Goal: Complete application form

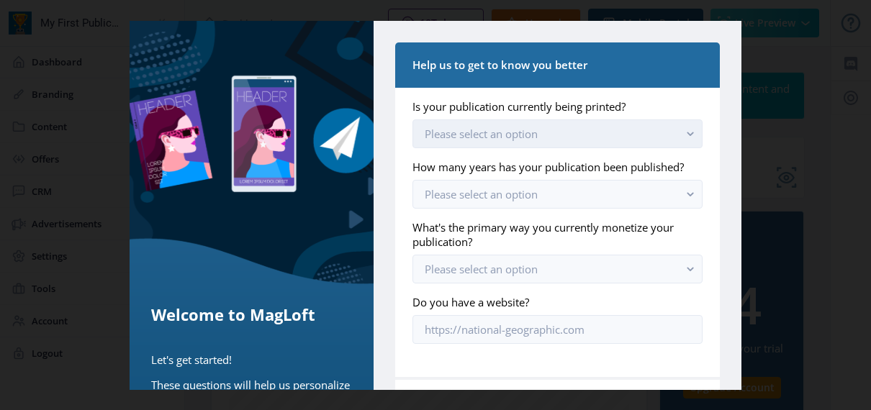
click at [668, 135] on button "Please select an option" at bounding box center [558, 134] width 290 height 29
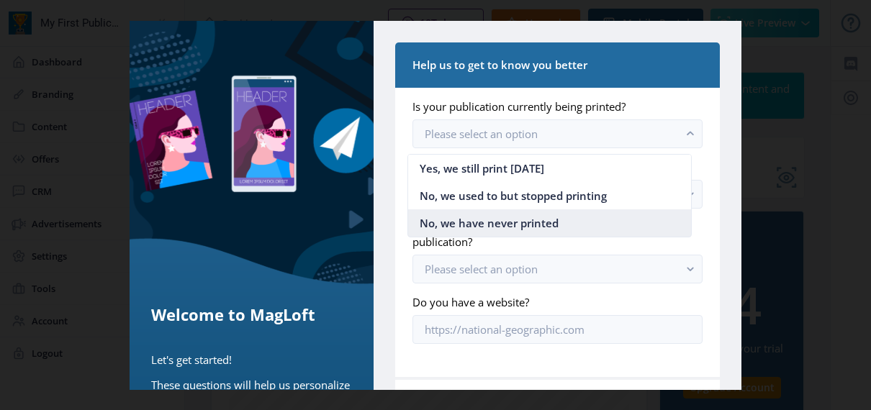
click at [568, 222] on nb-option "No, we have never printed" at bounding box center [549, 223] width 283 height 27
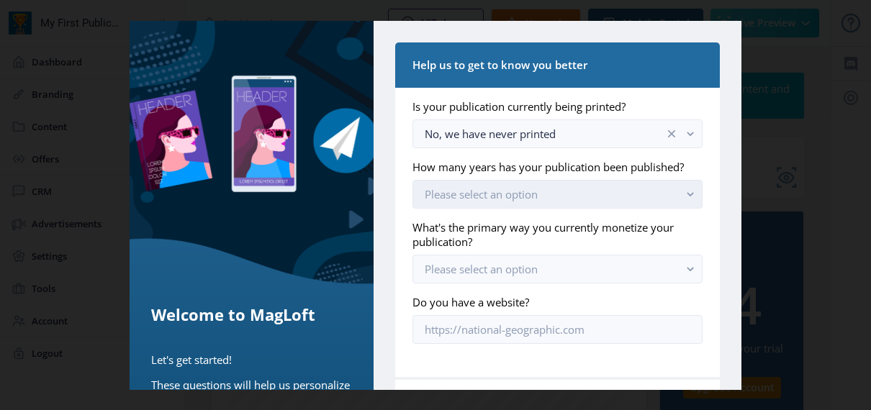
click at [614, 209] on button "Please select an option" at bounding box center [558, 194] width 290 height 29
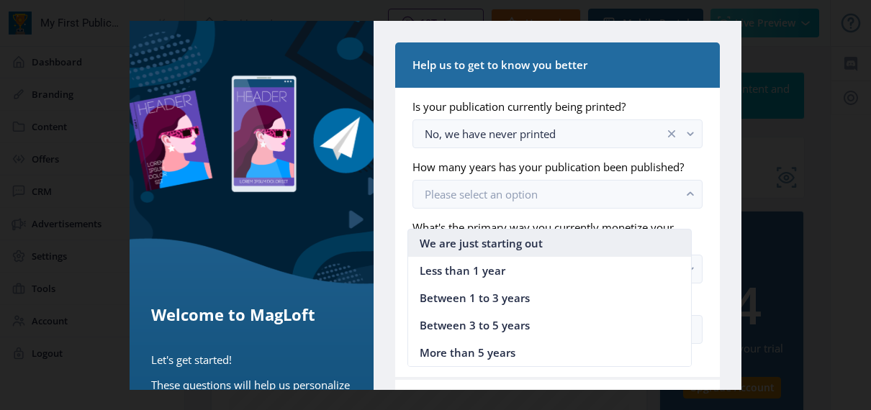
click at [519, 248] on span "We are just starting out" at bounding box center [481, 243] width 123 height 17
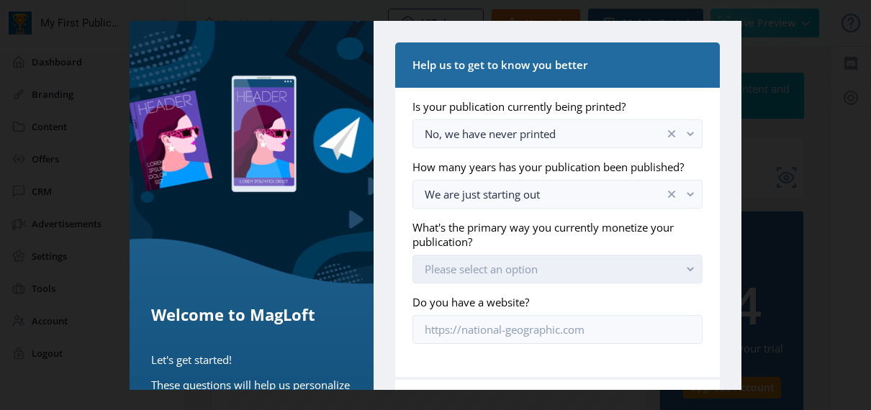
click at [555, 284] on button "Please select an option" at bounding box center [558, 269] width 290 height 29
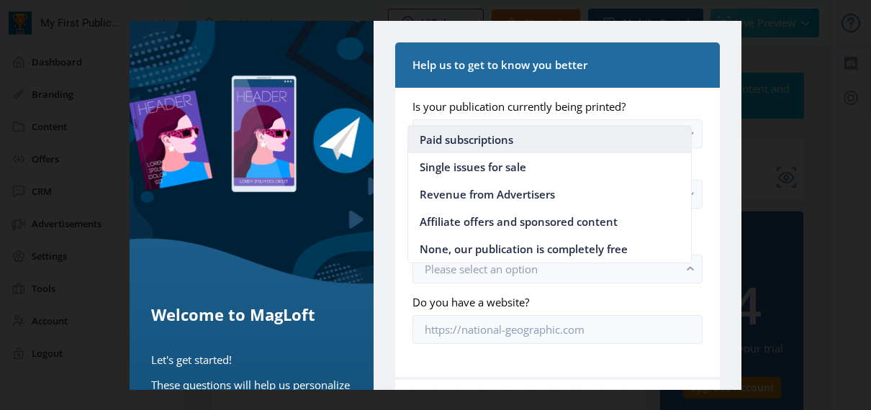
click at [516, 144] on nb-option "Paid subscriptions" at bounding box center [549, 139] width 283 height 27
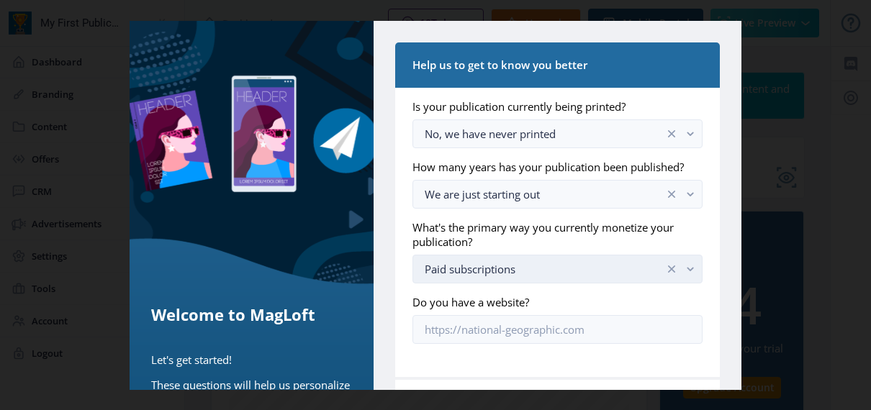
scroll to position [72, 0]
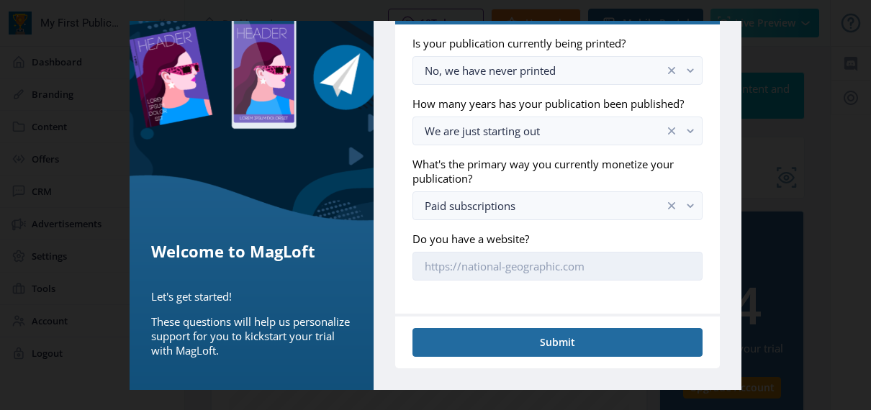
click at [588, 268] on input "Do you have a website?" at bounding box center [558, 266] width 290 height 29
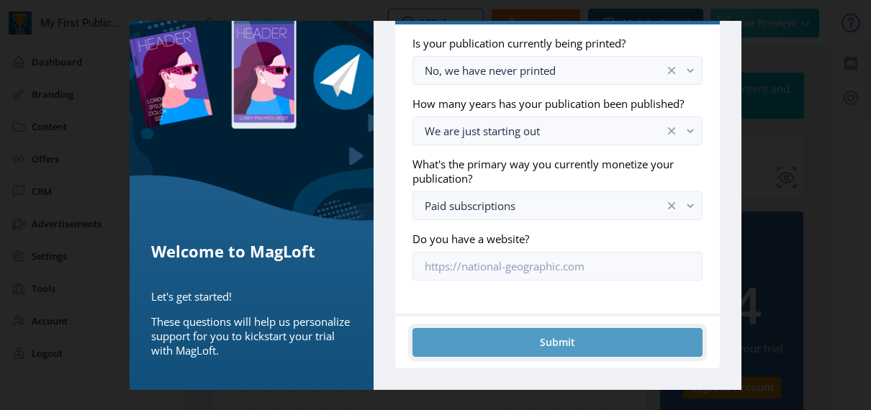
click at [573, 349] on button "Submit" at bounding box center [558, 342] width 290 height 29
click at [543, 355] on button "Submit" at bounding box center [558, 342] width 290 height 29
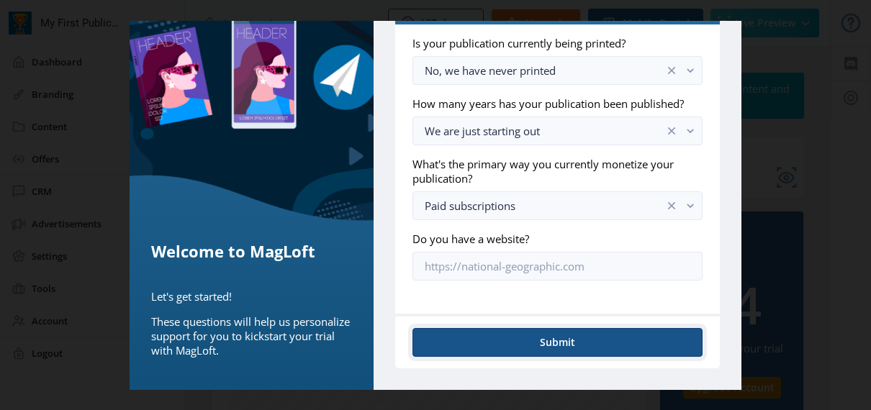
scroll to position [78, 0]
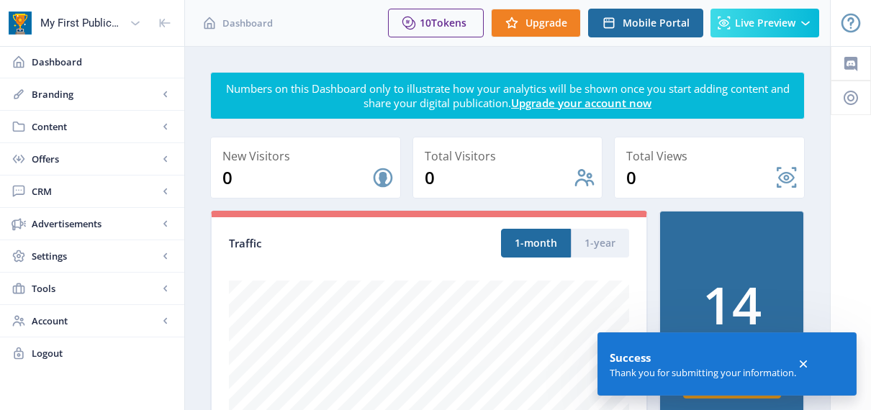
click at [803, 362] on icon at bounding box center [803, 364] width 7 height 7
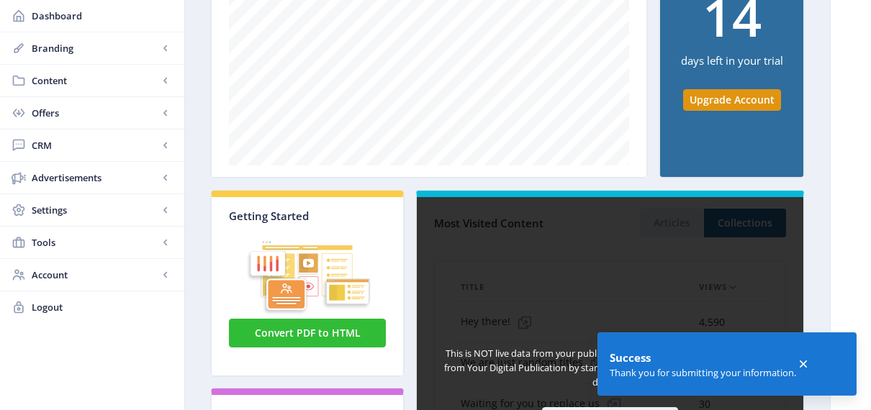
scroll to position [216, 0]
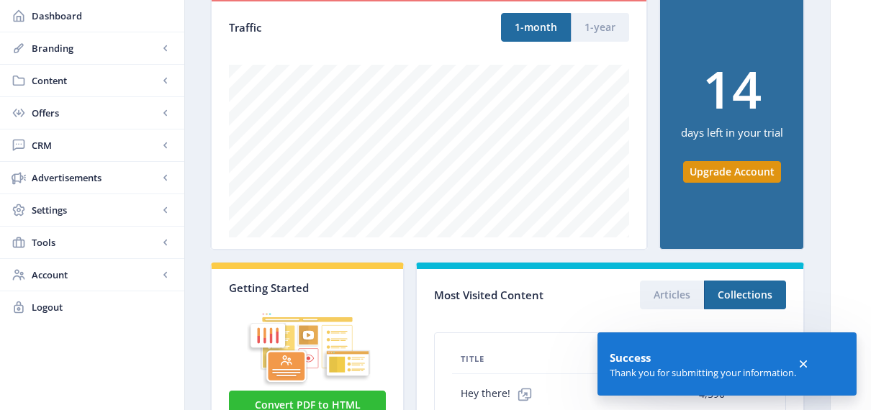
click at [802, 363] on icon at bounding box center [803, 364] width 14 height 14
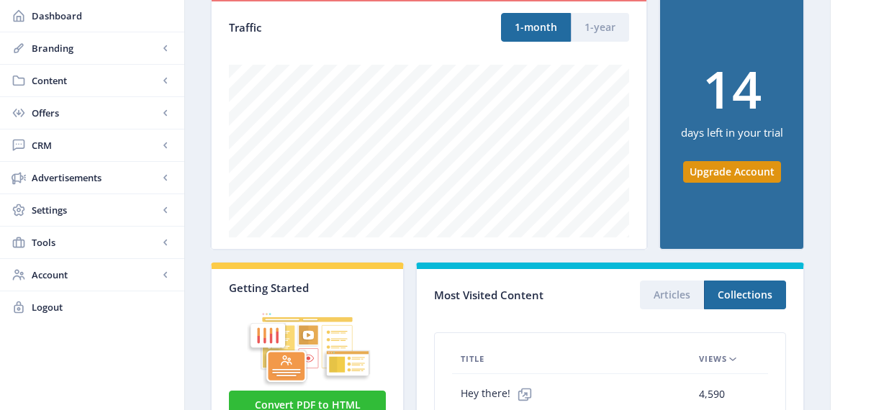
scroll to position [0, 0]
